Goal: Task Accomplishment & Management: Manage account settings

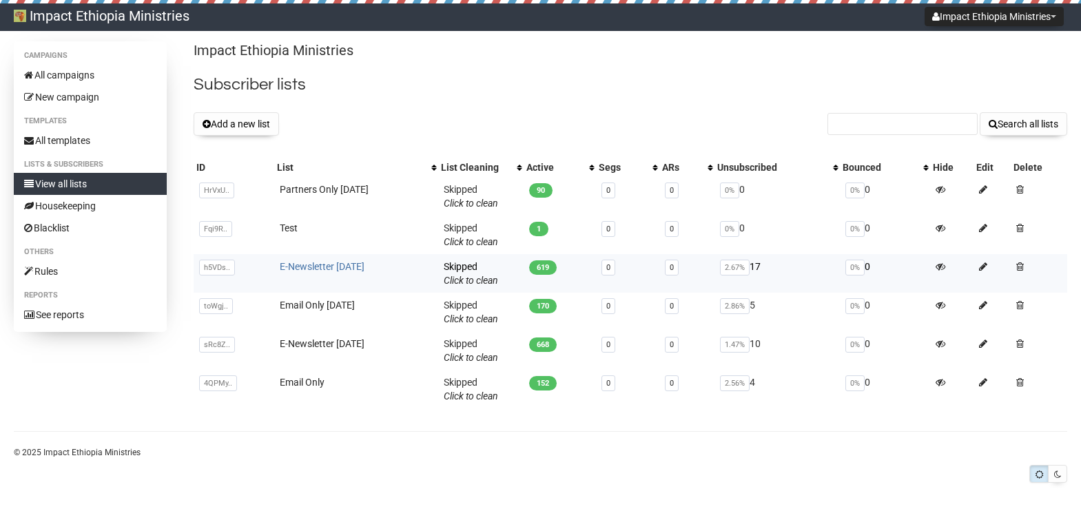
click at [336, 267] on link "E-Newsletter [DATE]" at bounding box center [322, 266] width 85 height 11
click at [238, 124] on button "Add a new list" at bounding box center [236, 123] width 85 height 23
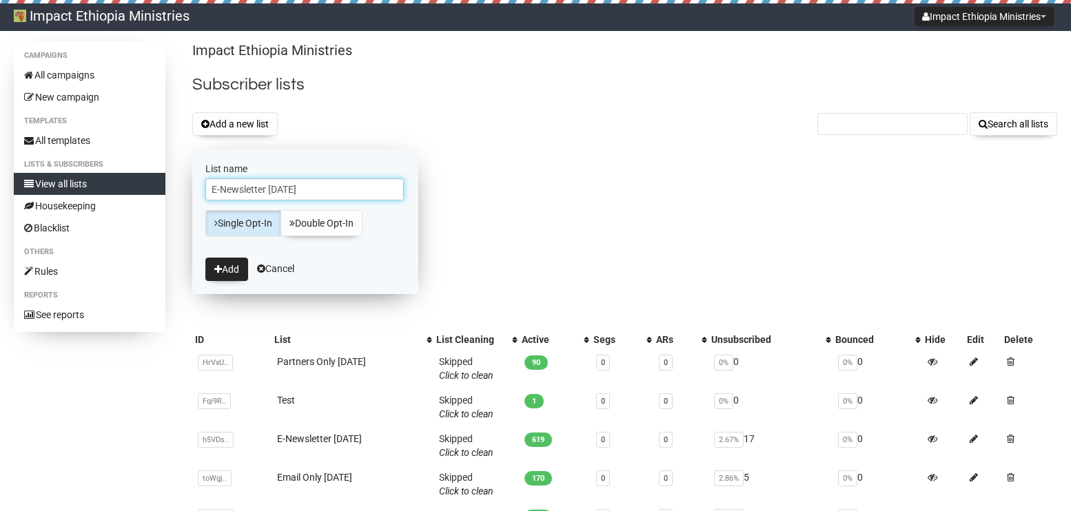
click at [282, 188] on input "E-Newsletter [DATE]" at bounding box center [304, 189] width 198 height 22
click at [319, 188] on input "E-Newsletter [DATE]" at bounding box center [304, 189] width 198 height 22
click at [284, 191] on input "E-Newsletter Oct 2025" at bounding box center [304, 189] width 198 height 22
type input "E-Newsletter [DATE]"
click at [223, 269] on button "Add" at bounding box center [226, 269] width 43 height 23
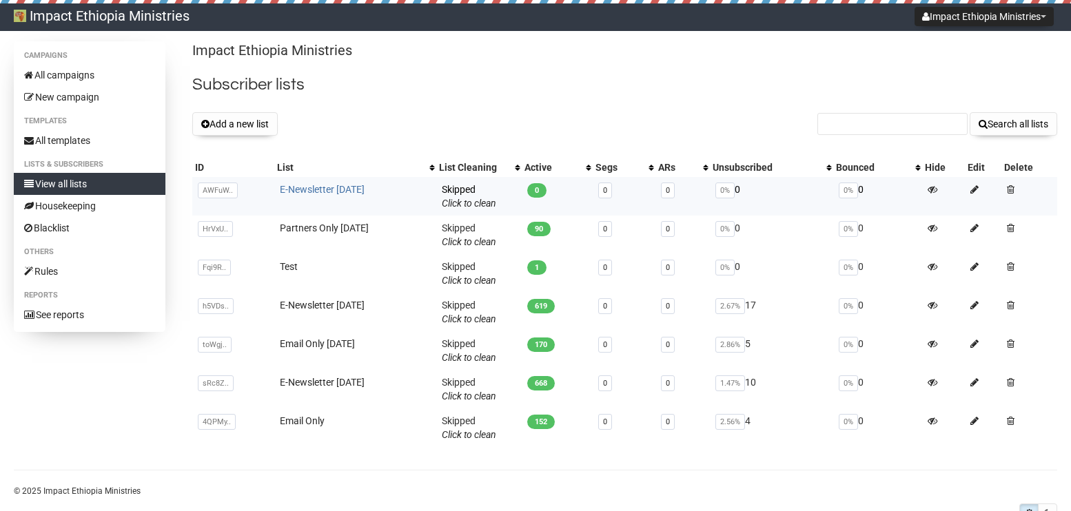
click at [316, 191] on link "E-Newsletter [DATE]" at bounding box center [322, 189] width 85 height 11
click at [482, 203] on link "Click to clean" at bounding box center [469, 203] width 54 height 11
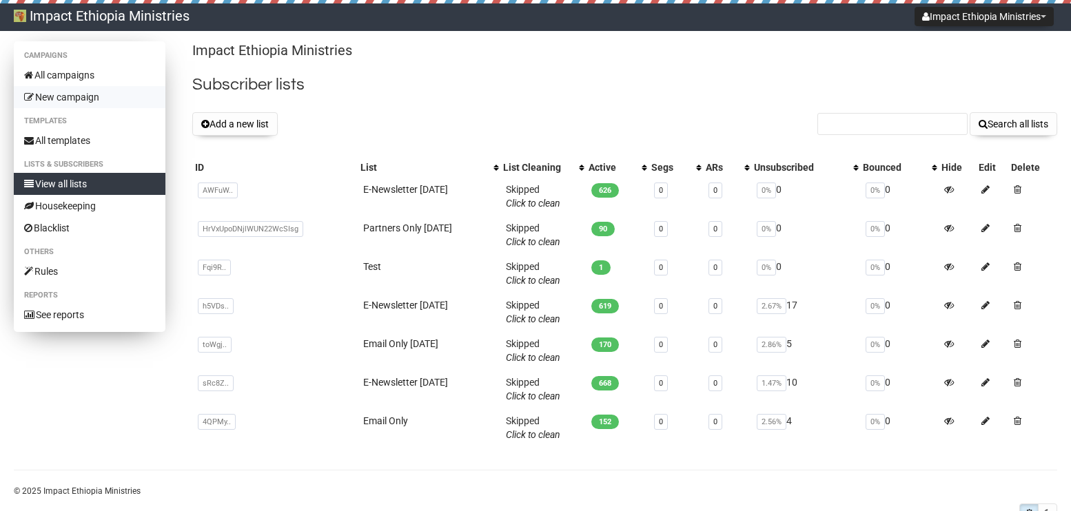
click at [65, 103] on link "New campaign" at bounding box center [90, 97] width 152 height 22
